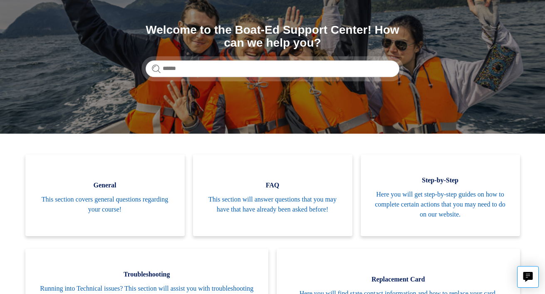
scroll to position [87, 0]
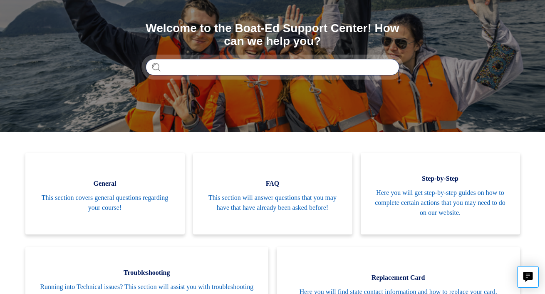
click at [314, 71] on input "Search" at bounding box center [273, 67] width 254 height 17
type input "**********"
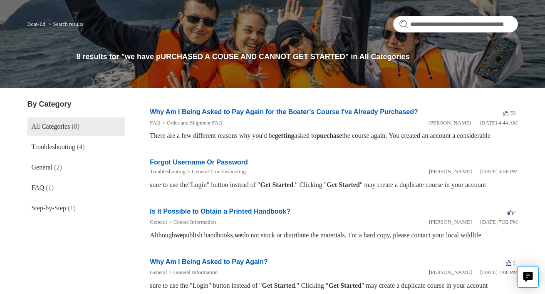
scroll to position [59, 0]
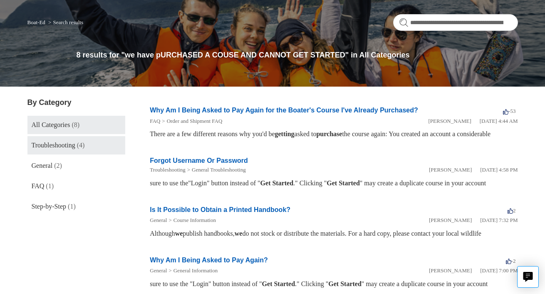
click at [57, 144] on span "Troubleshooting" at bounding box center [54, 144] width 44 height 7
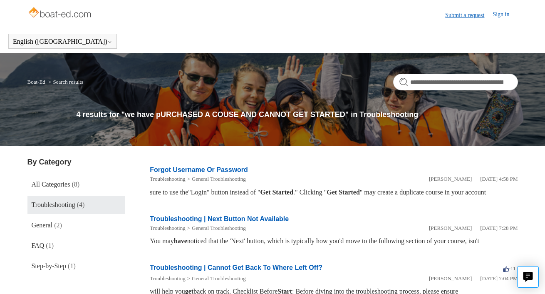
click at [469, 16] on link "Submit a request" at bounding box center [468, 15] width 47 height 9
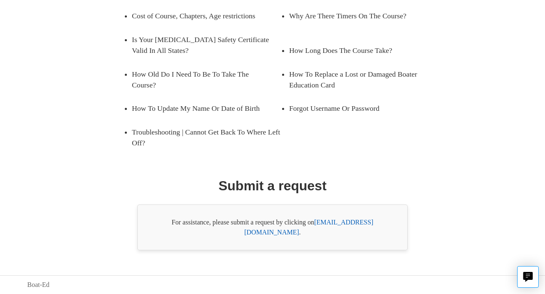
scroll to position [165, 0]
click at [357, 231] on link "support@boat-ed.com" at bounding box center [308, 226] width 129 height 17
